Goal: Task Accomplishment & Management: Use online tool/utility

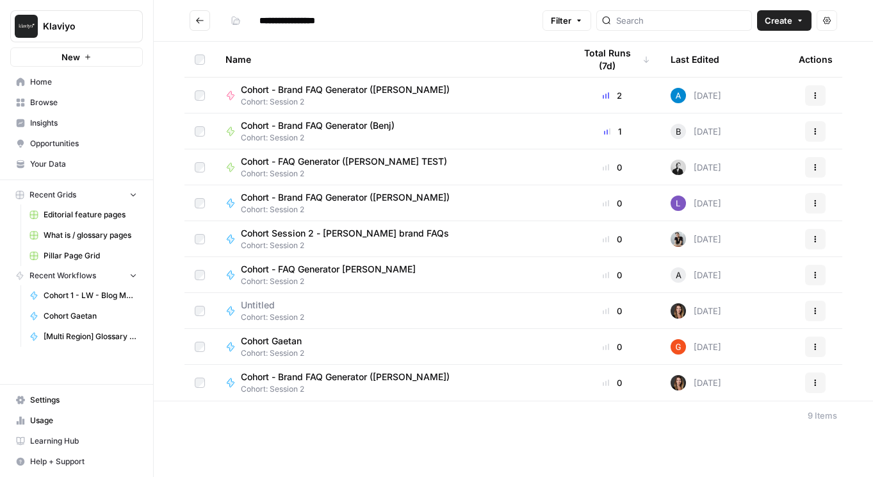
click at [103, 220] on span "Editorial feature pages" at bounding box center [91, 215] width 94 height 12
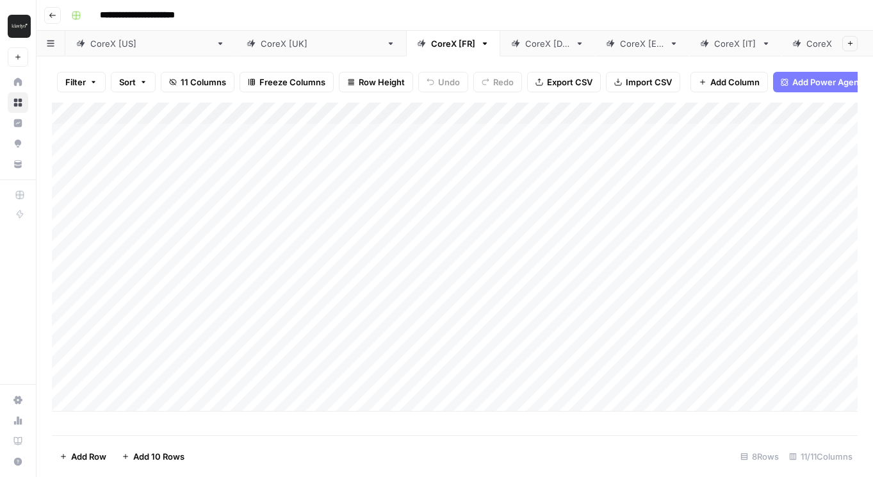
click at [295, 137] on div "Add Column" at bounding box center [455, 257] width 806 height 309
click at [295, 135] on div "Add Column" at bounding box center [455, 257] width 806 height 309
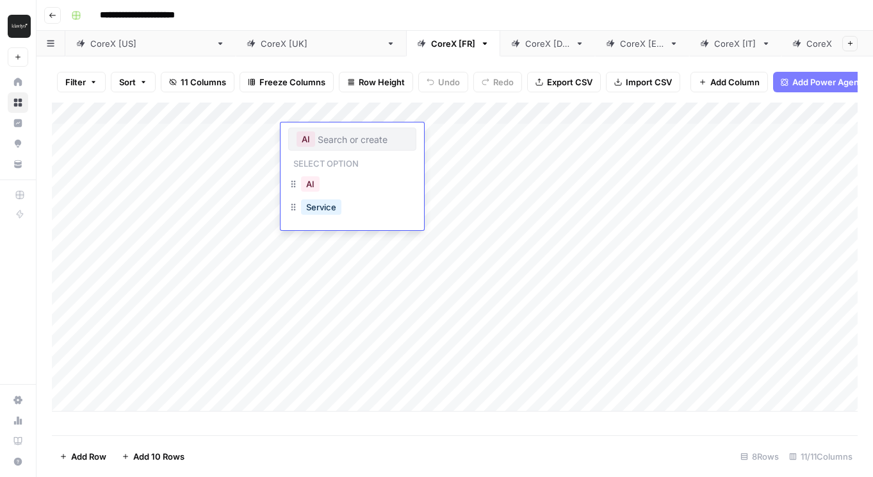
click at [295, 135] on div "AI" at bounding box center [352, 138] width 128 height 23
click at [308, 185] on button "AI" at bounding box center [310, 183] width 19 height 15
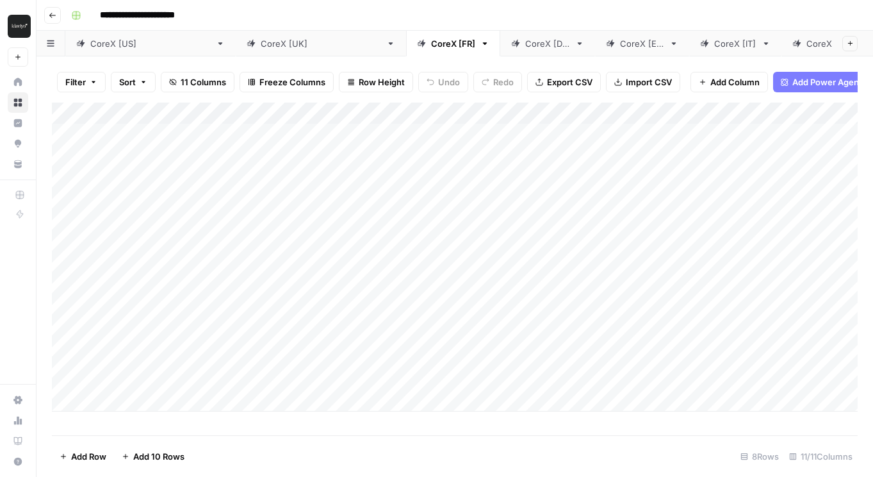
click at [72, 147] on div "Add Column" at bounding box center [455, 257] width 806 height 309
click at [74, 16] on rect "button" at bounding box center [76, 16] width 8 height 8
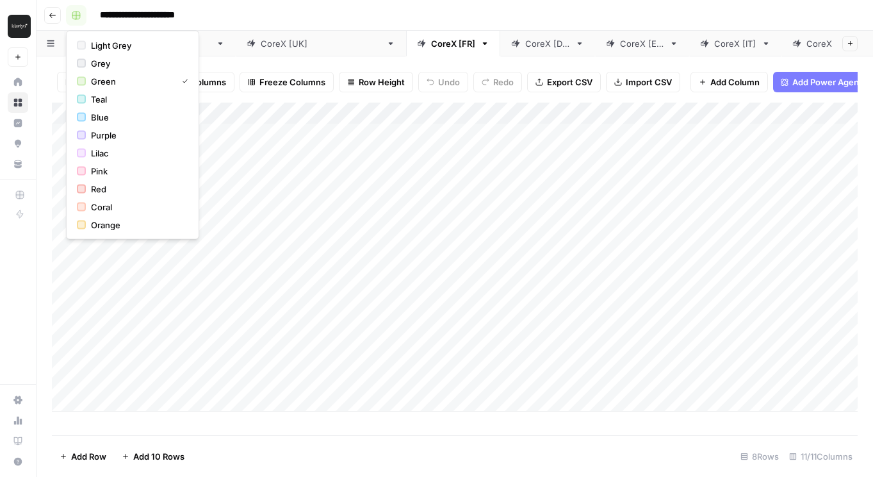
click at [74, 16] on rect "button" at bounding box center [76, 16] width 8 height 8
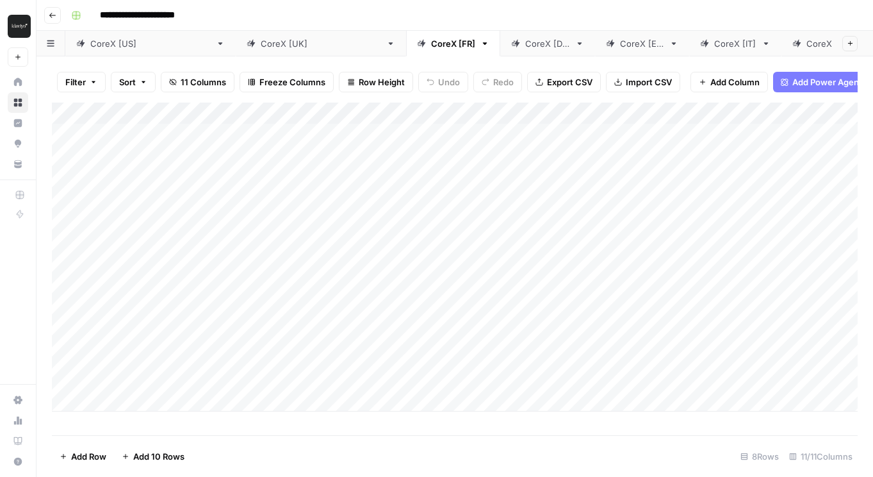
click at [503, 117] on div "Add Column" at bounding box center [455, 257] width 806 height 309
click at [386, 112] on div "Add Column" at bounding box center [455, 257] width 806 height 309
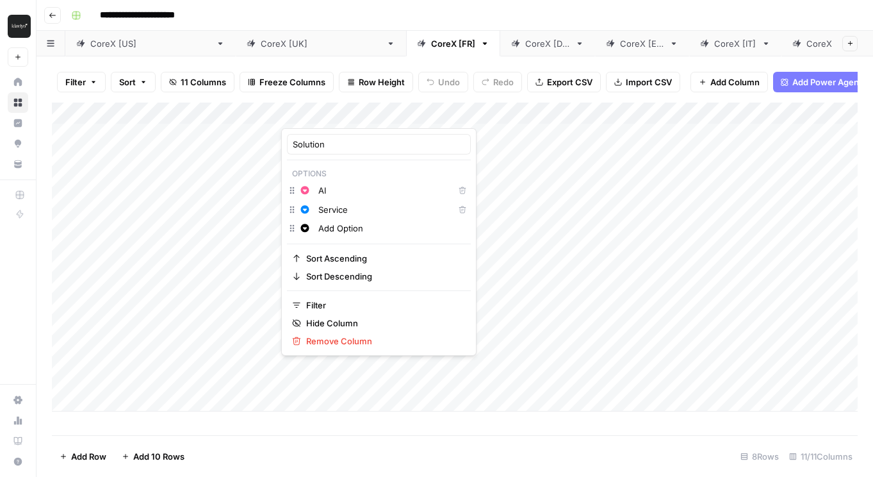
click at [384, 110] on div at bounding box center [339, 116] width 116 height 26
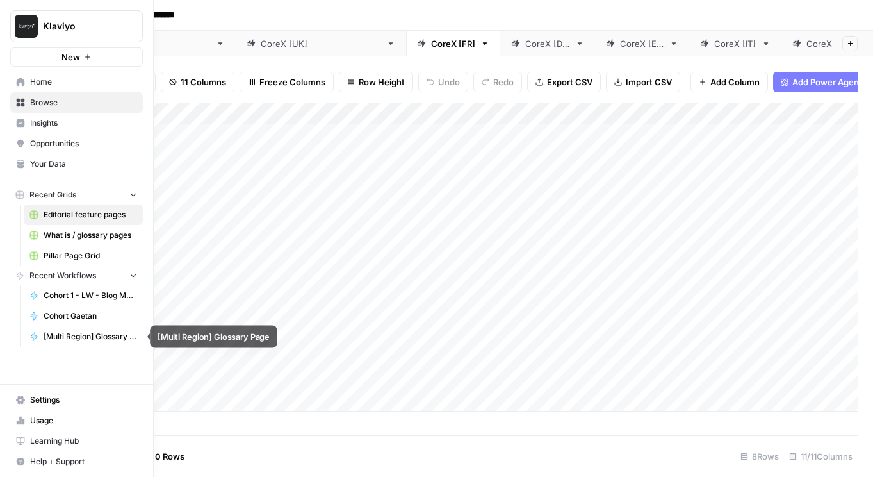
click at [86, 339] on span "[Multi Region] Glossary Page" at bounding box center [91, 337] width 94 height 12
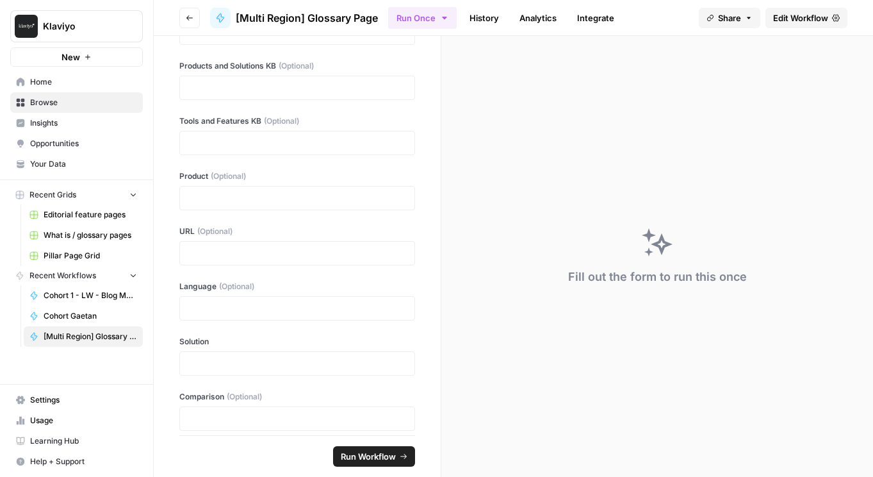
scroll to position [245, 0]
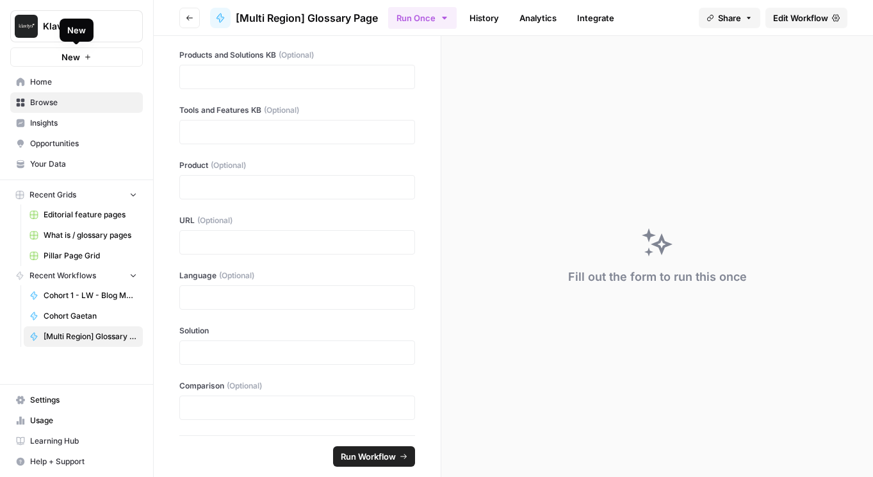
click at [67, 29] on div "New" at bounding box center [76, 30] width 19 height 13
click at [37, 26] on img "Workspace: Klaviyo" at bounding box center [26, 26] width 23 height 23
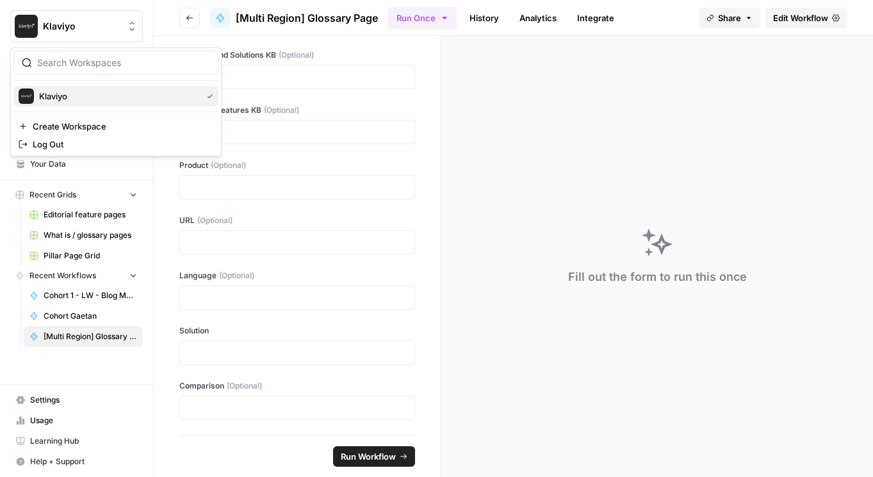
click at [64, 94] on span "Klaviyo" at bounding box center [118, 96] width 158 height 13
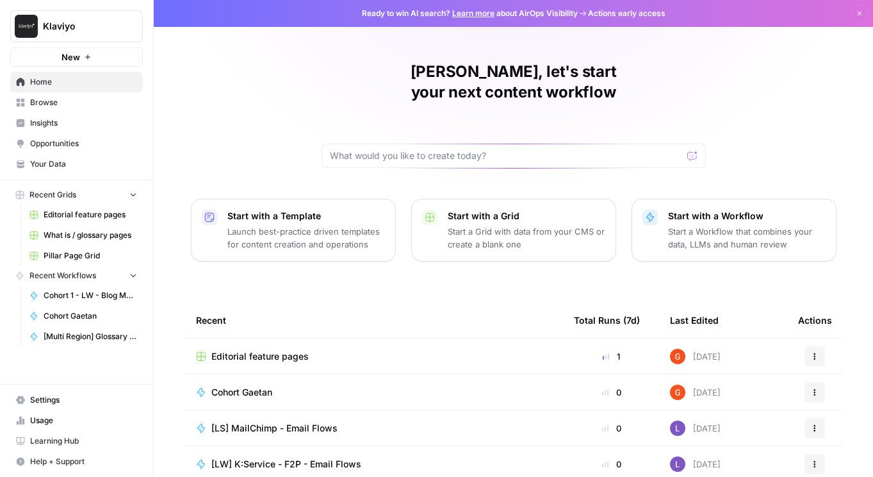
click at [717, 209] on p "Start with a Workflow" at bounding box center [747, 215] width 158 height 13
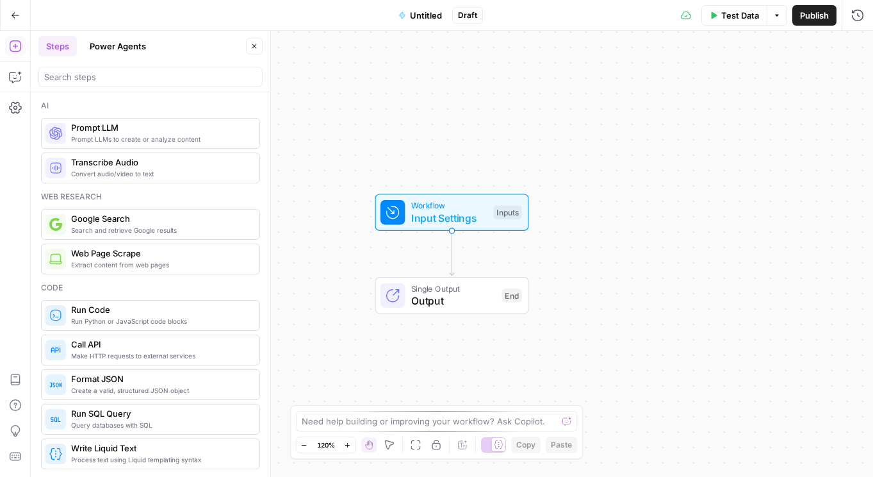
click at [19, 17] on button "Go Back" at bounding box center [15, 15] width 23 height 23
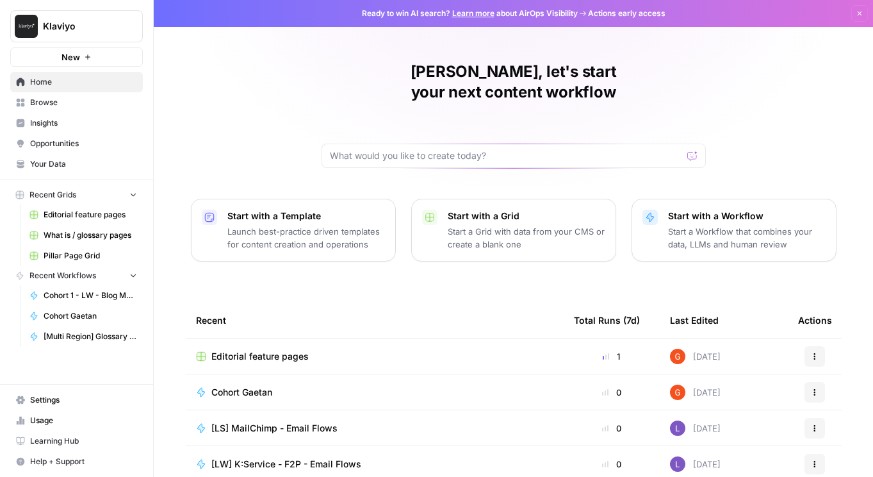
click at [129, 275] on icon "button" at bounding box center [133, 274] width 9 height 9
click at [129, 275] on icon "button" at bounding box center [133, 275] width 9 height 9
click at [67, 103] on span "Browse" at bounding box center [83, 103] width 107 height 12
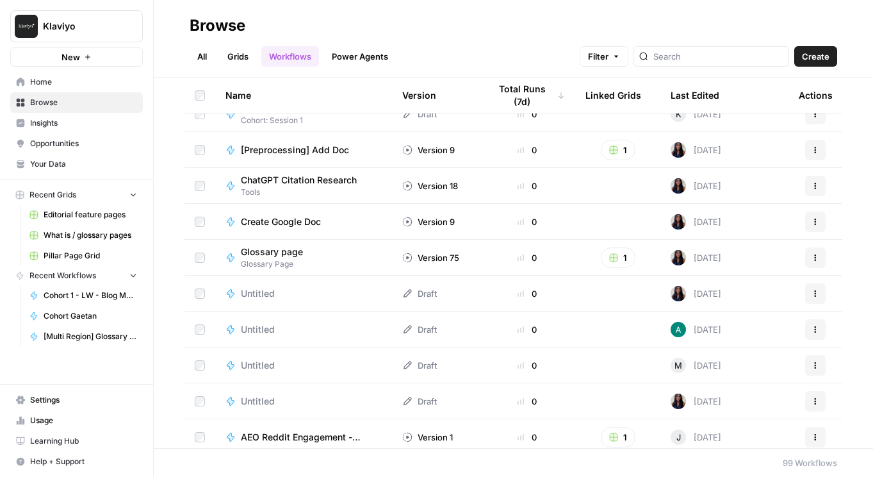
scroll to position [2704, 0]
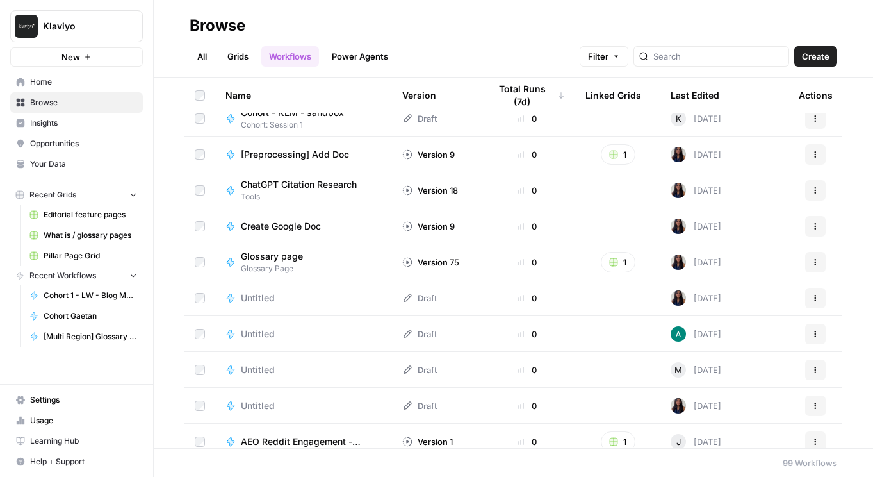
click at [290, 256] on span "Glossary page" at bounding box center [272, 256] width 62 height 13
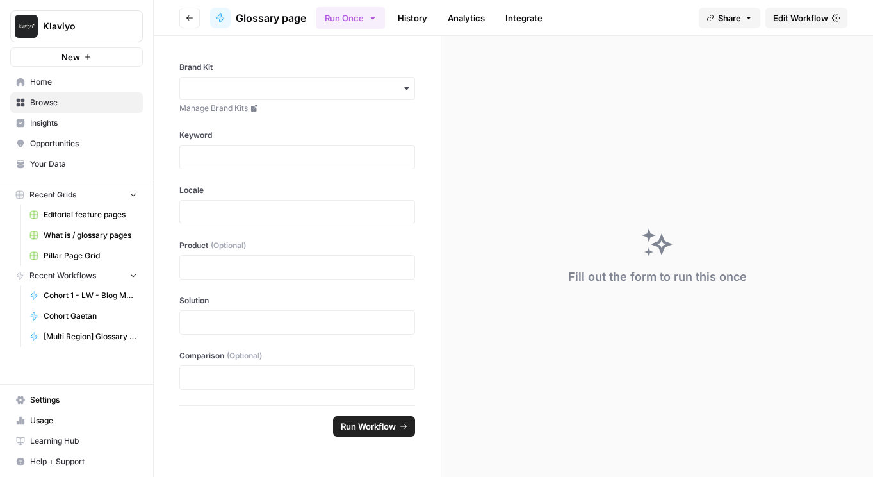
click at [189, 17] on icon "button" at bounding box center [190, 18] width 8 height 8
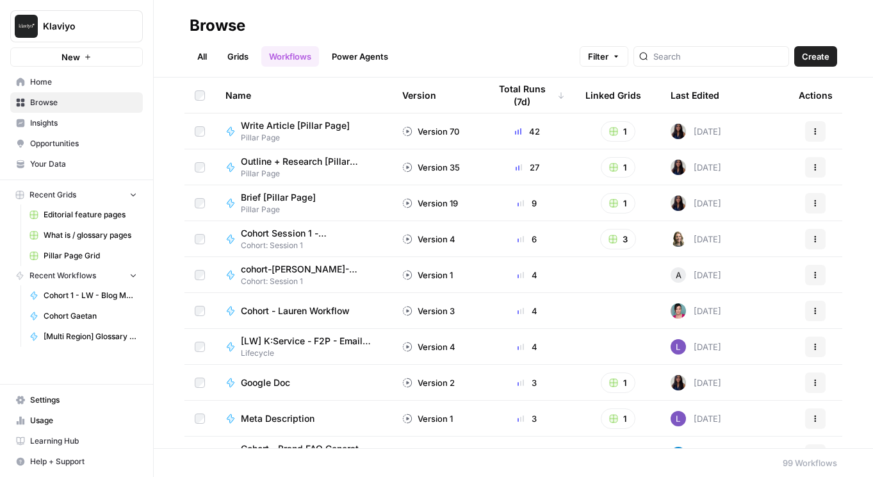
click at [563, 206] on div "9" at bounding box center [527, 203] width 76 height 13
click at [620, 202] on button "1" at bounding box center [618, 203] width 35 height 21
click at [653, 248] on span "Pillar Page Grid" at bounding box center [677, 249] width 103 height 13
click at [235, 201] on icon at bounding box center [231, 203] width 10 height 10
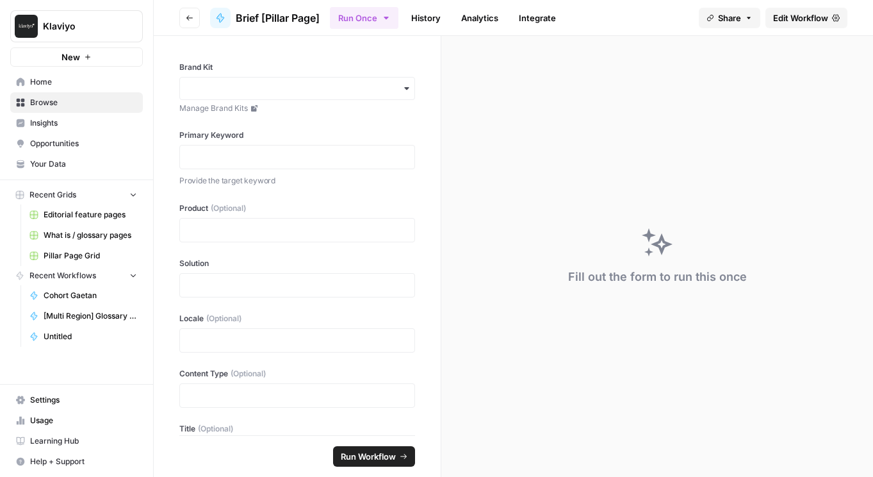
click at [812, 24] on span "Edit Workflow" at bounding box center [800, 18] width 55 height 13
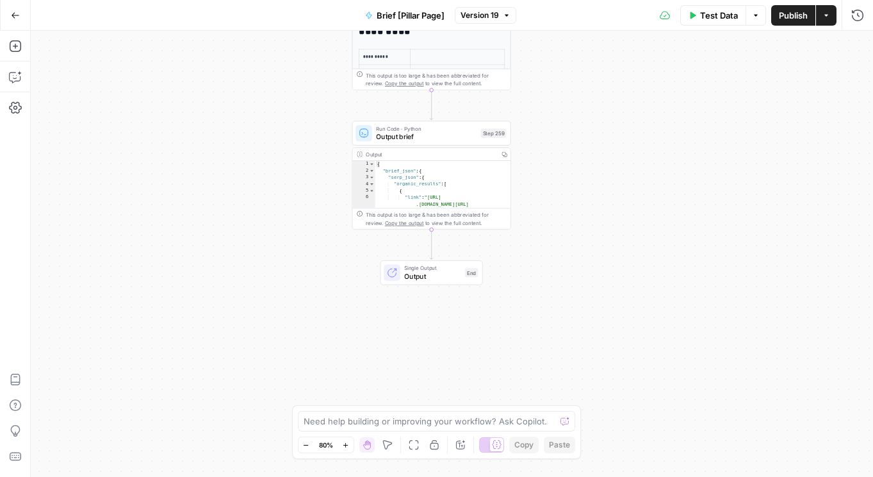
click at [13, 14] on icon "button" at bounding box center [15, 15] width 9 height 9
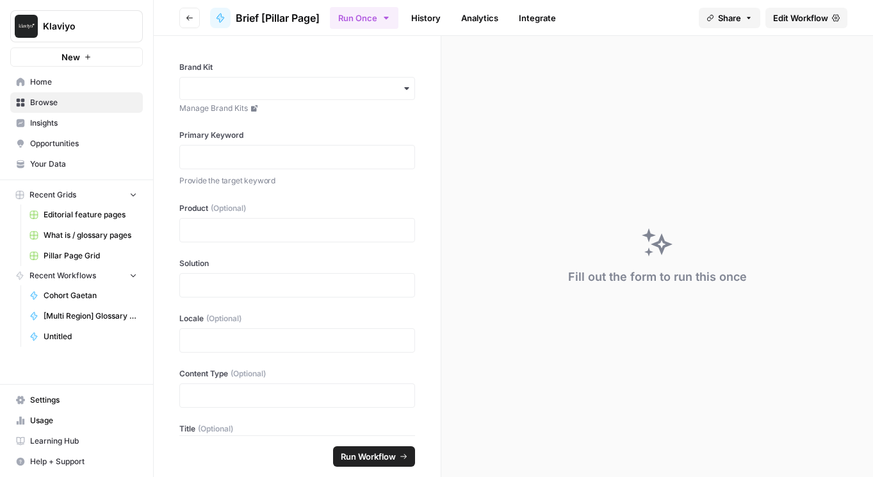
click at [190, 19] on icon "button" at bounding box center [190, 18] width 8 height 8
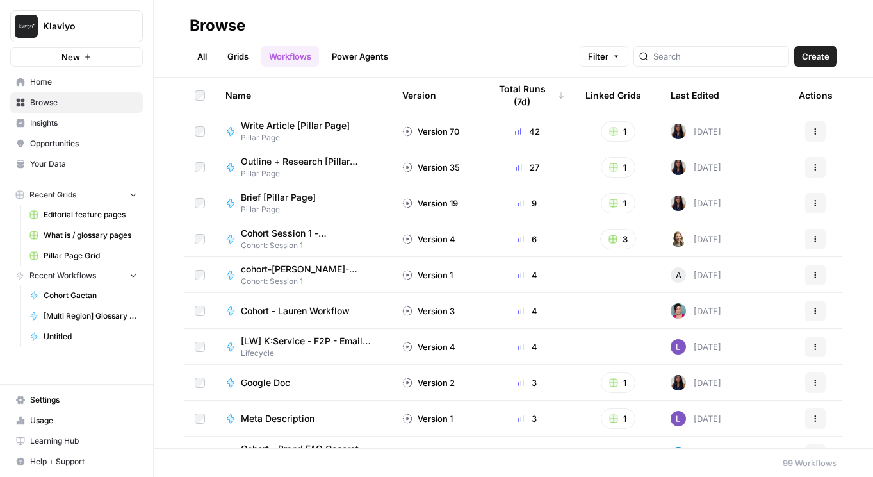
click at [617, 133] on icon "button" at bounding box center [614, 131] width 8 height 8
click at [234, 133] on icon at bounding box center [231, 131] width 10 height 10
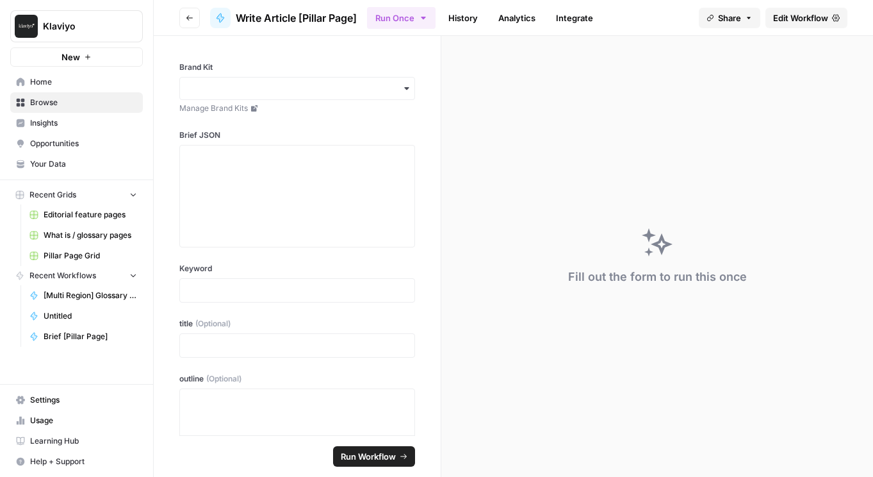
click at [217, 15] on icon at bounding box center [220, 18] width 10 height 10
click at [193, 15] on button "Go back" at bounding box center [189, 18] width 21 height 21
click at [796, 16] on span "Edit Workflow" at bounding box center [800, 18] width 55 height 13
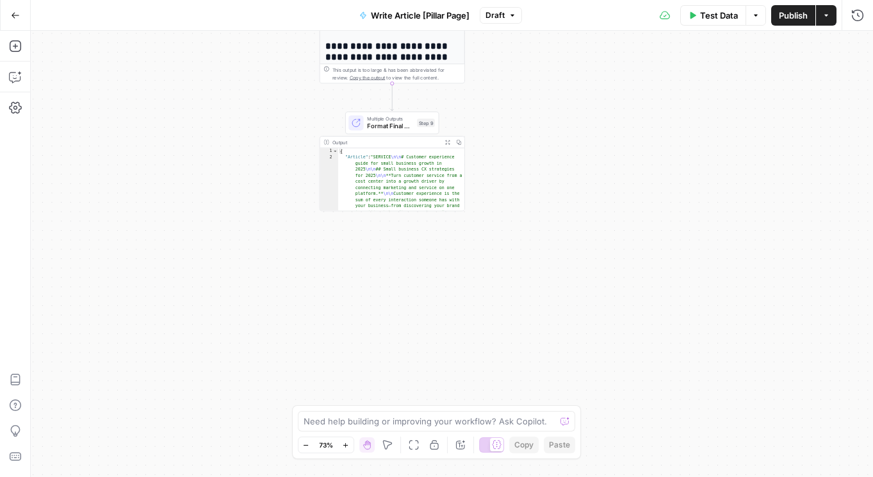
click at [17, 13] on icon "button" at bounding box center [15, 15] width 9 height 9
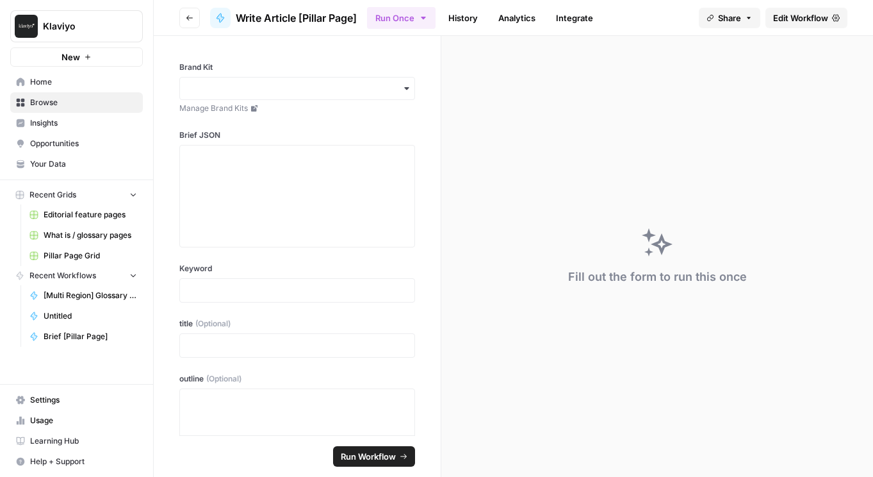
click at [189, 15] on icon "button" at bounding box center [190, 18] width 8 height 8
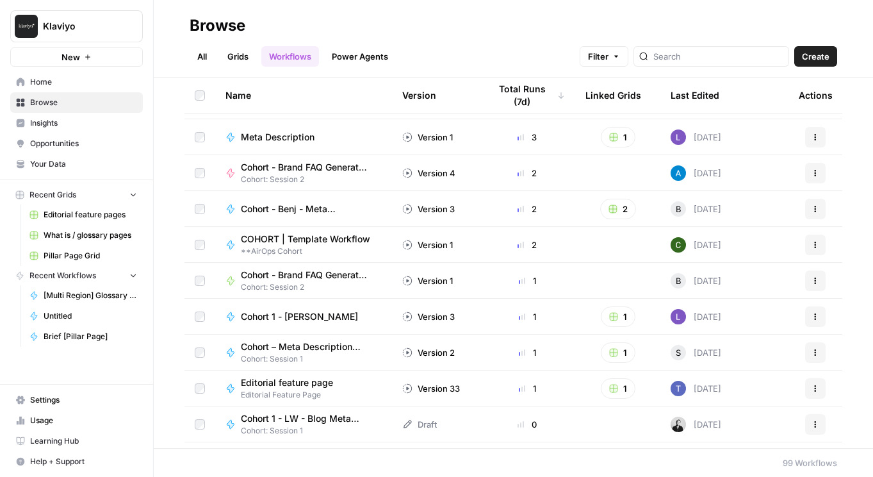
scroll to position [283, 0]
